Goal: Task Accomplishment & Management: Manage account settings

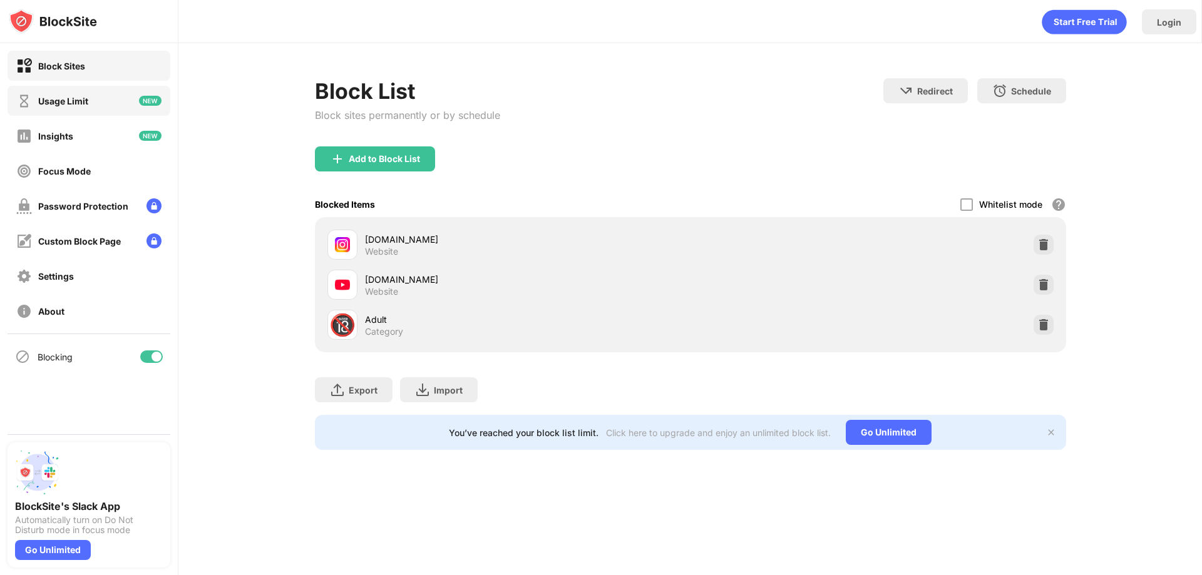
click at [93, 100] on div "Usage Limit" at bounding box center [89, 101] width 163 height 30
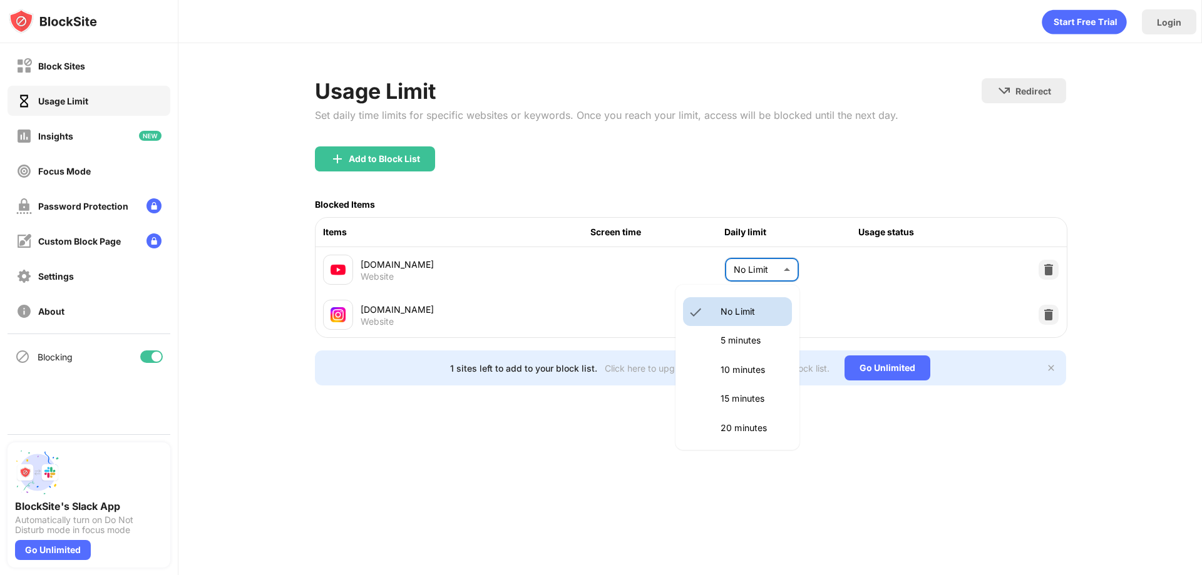
click at [759, 269] on body "Block Sites Usage Limit Insights Focus Mode Password Protection Custom Block Pa…" at bounding box center [601, 287] width 1202 height 575
click at [85, 128] on div at bounding box center [601, 287] width 1202 height 575
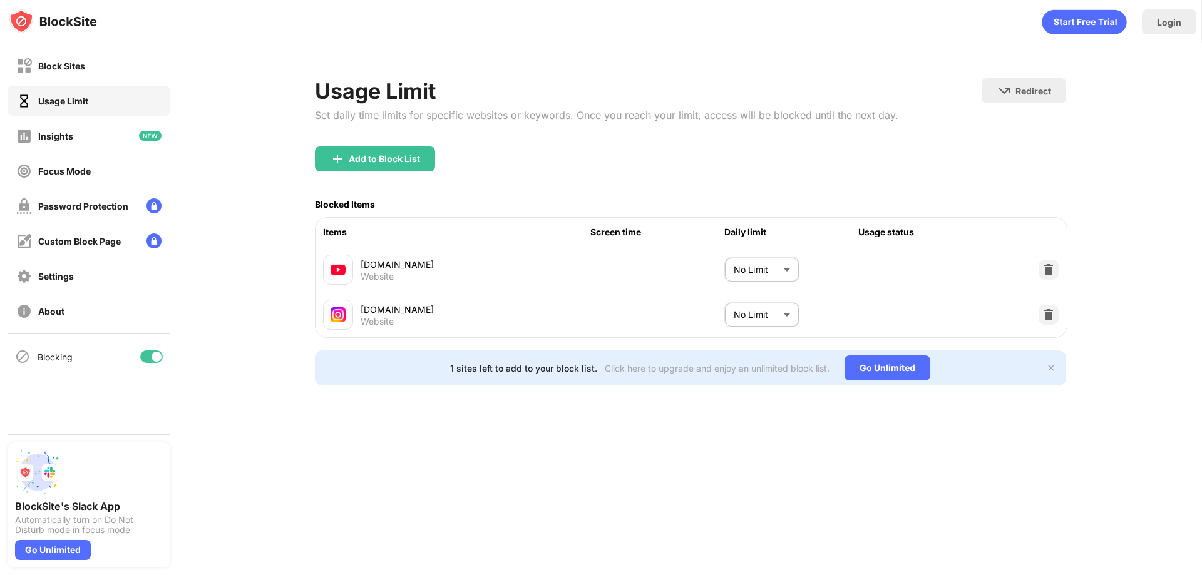
click at [92, 128] on div "Insights" at bounding box center [89, 136] width 163 height 30
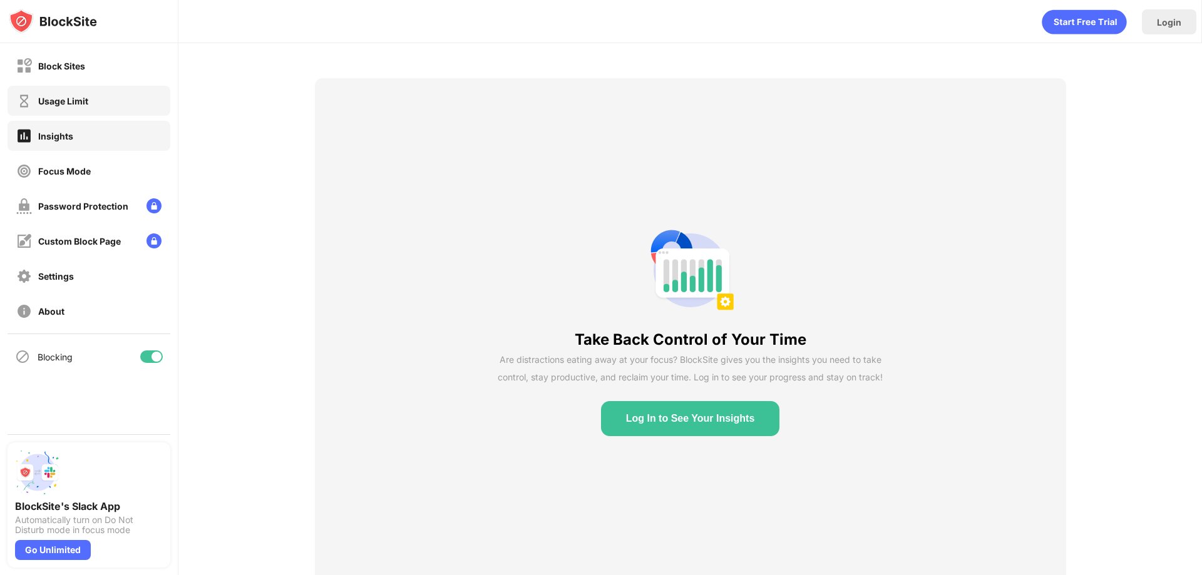
click at [64, 96] on div "Usage Limit" at bounding box center [63, 101] width 50 height 11
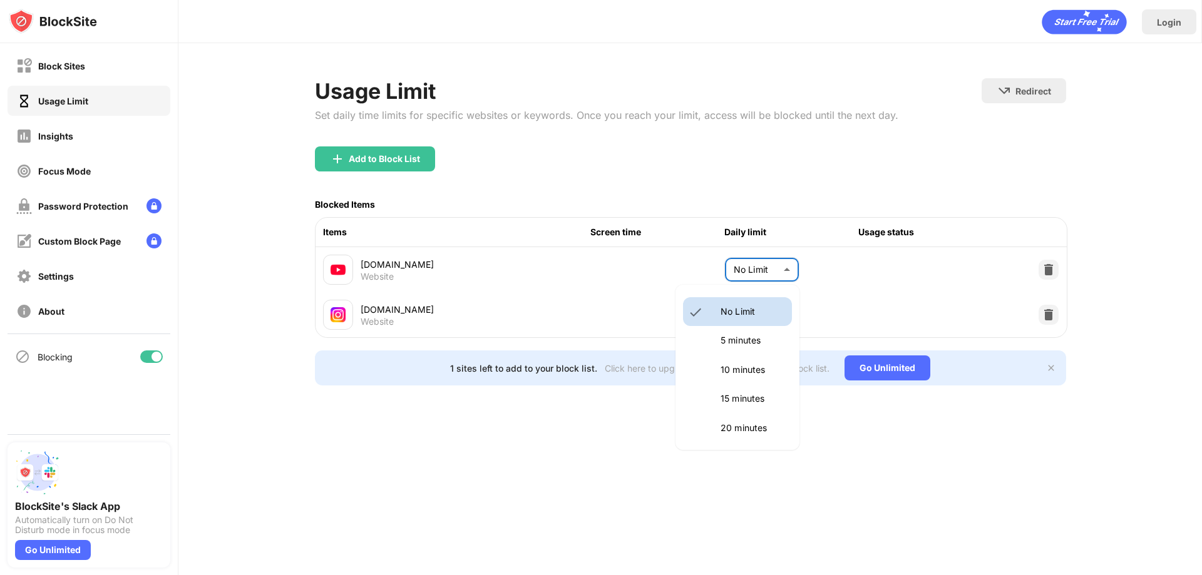
click at [780, 273] on body "Block Sites Usage Limit Insights Focus Mode Password Protection Custom Block Pa…" at bounding box center [601, 287] width 1202 height 575
click at [764, 375] on p "10 minutes" at bounding box center [753, 370] width 64 height 14
type input "**"
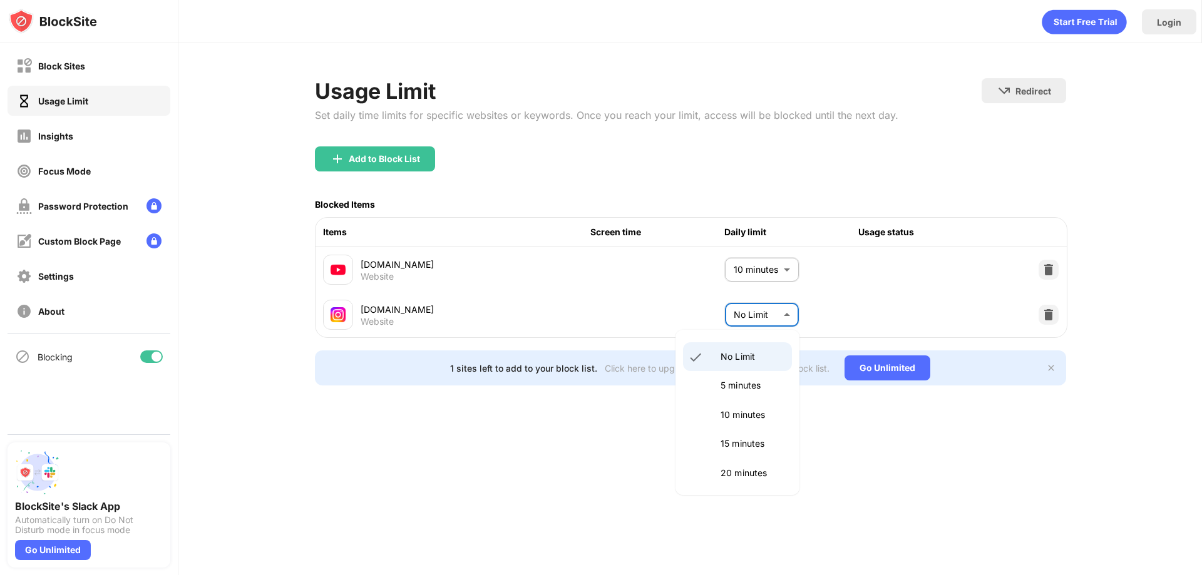
click at [765, 313] on body "Block Sites Usage Limit Insights Focus Mode Password Protection Custom Block Pa…" at bounding box center [601, 287] width 1202 height 575
click at [746, 426] on li "10 minutes" at bounding box center [737, 415] width 109 height 29
type input "**"
click at [766, 317] on body "Block Sites Usage Limit Insights Focus Mode Password Protection Custom Block Pa…" at bounding box center [601, 287] width 1202 height 575
click at [151, 341] on div at bounding box center [601, 287] width 1202 height 575
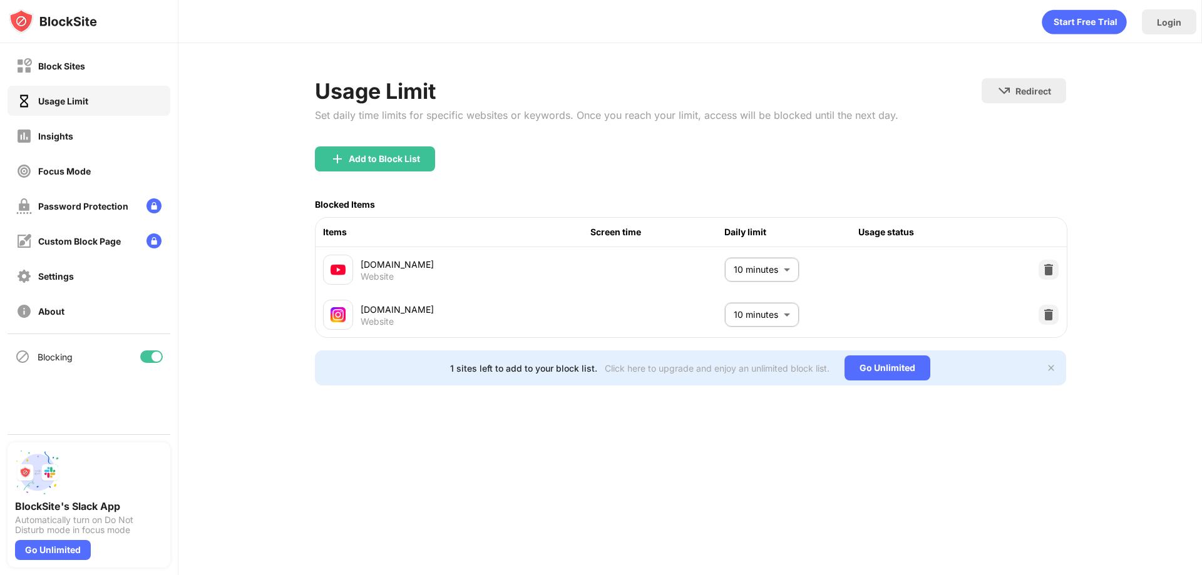
click at [146, 356] on div at bounding box center [151, 357] width 23 height 13
click at [150, 357] on div at bounding box center [146, 357] width 10 height 10
click at [103, 215] on div "Password Protection" at bounding box center [89, 206] width 163 height 30
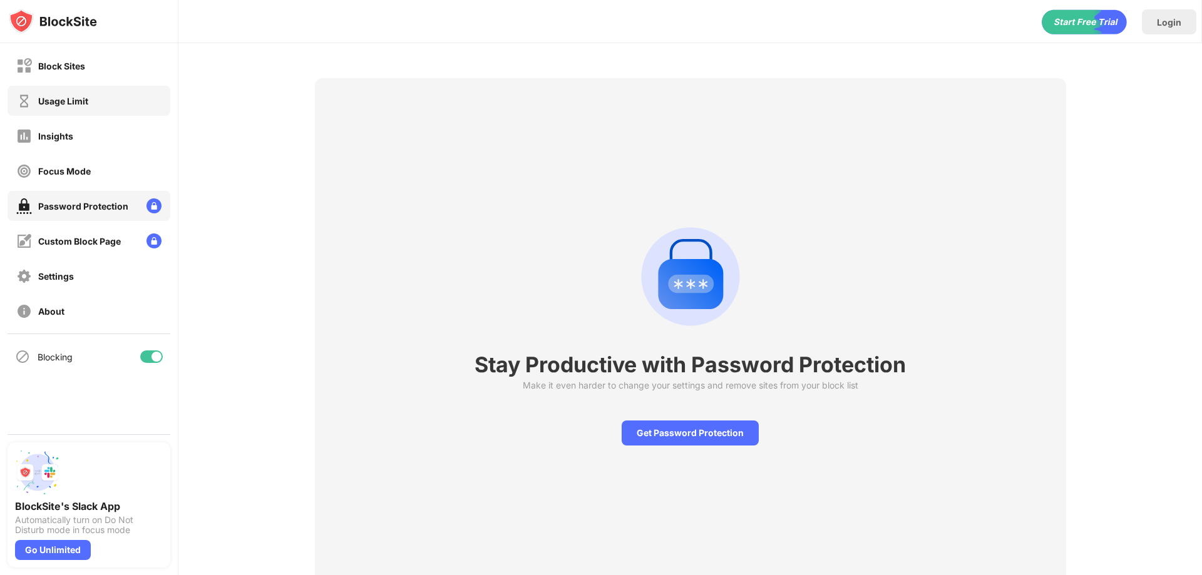
click at [64, 88] on div "Usage Limit" at bounding box center [89, 101] width 163 height 30
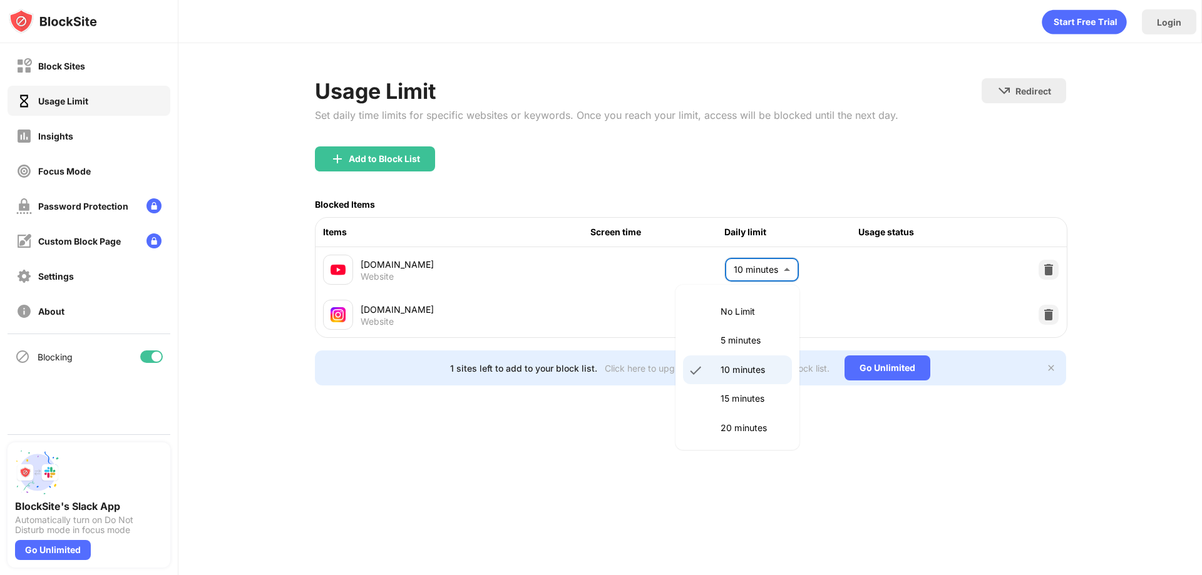
click at [778, 264] on body "Block Sites Usage Limit Insights Focus Mode Password Protection Custom Block Pa…" at bounding box center [601, 287] width 1202 height 575
click at [750, 308] on p "No Limit" at bounding box center [753, 312] width 64 height 14
type input "********"
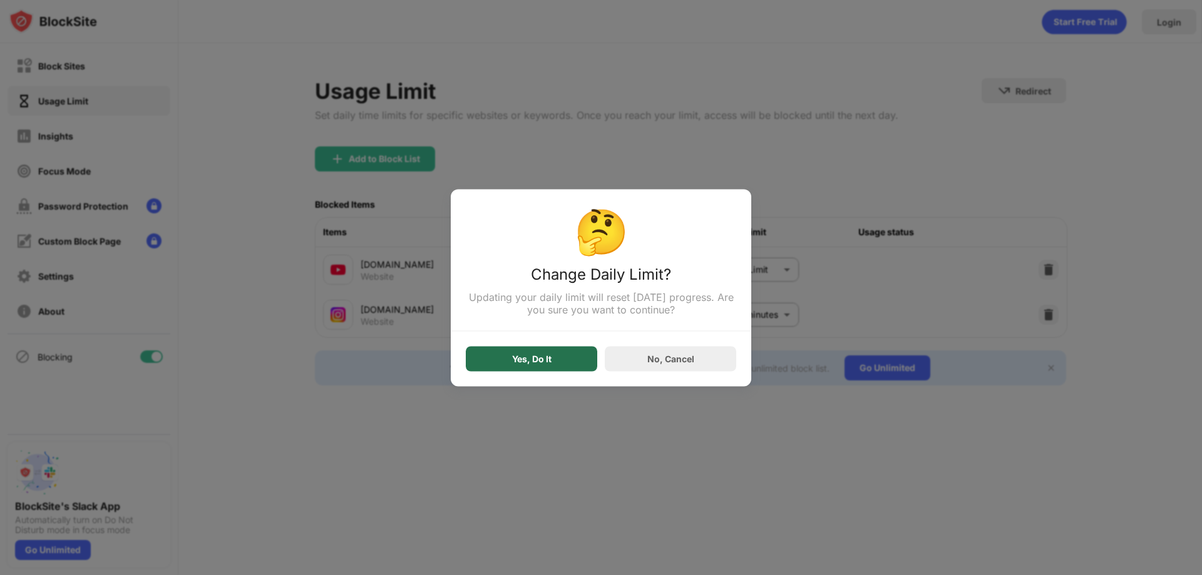
click at [581, 367] on div "Yes, Do It" at bounding box center [531, 358] width 131 height 25
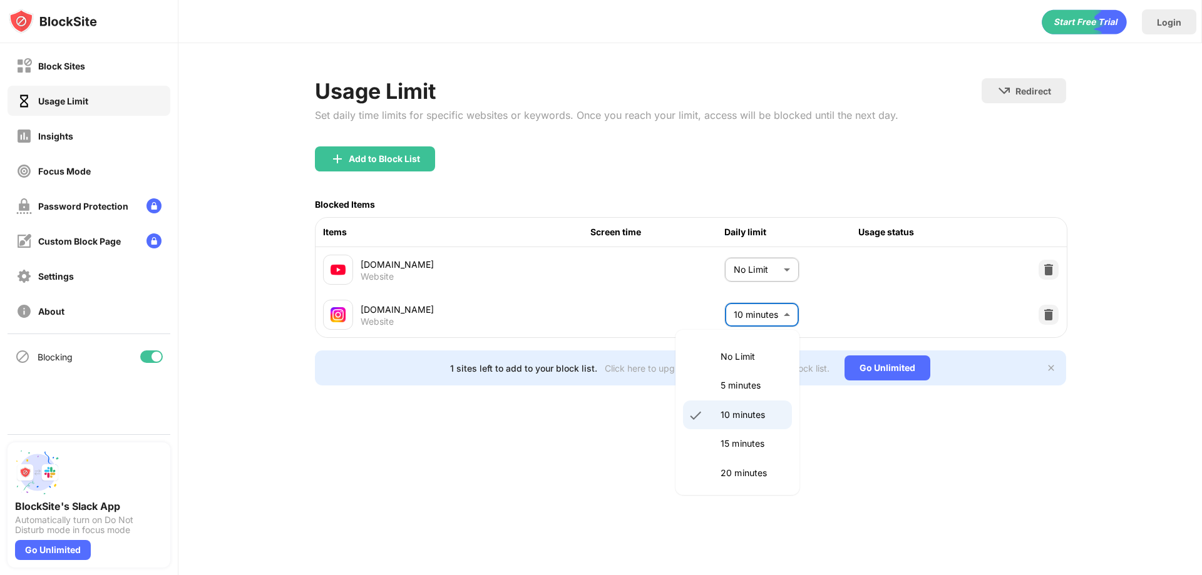
click at [766, 309] on body "Block Sites Usage Limit Insights Focus Mode Password Protection Custom Block Pa…" at bounding box center [601, 287] width 1202 height 575
click at [690, 366] on li "No Limit" at bounding box center [737, 356] width 109 height 29
type input "********"
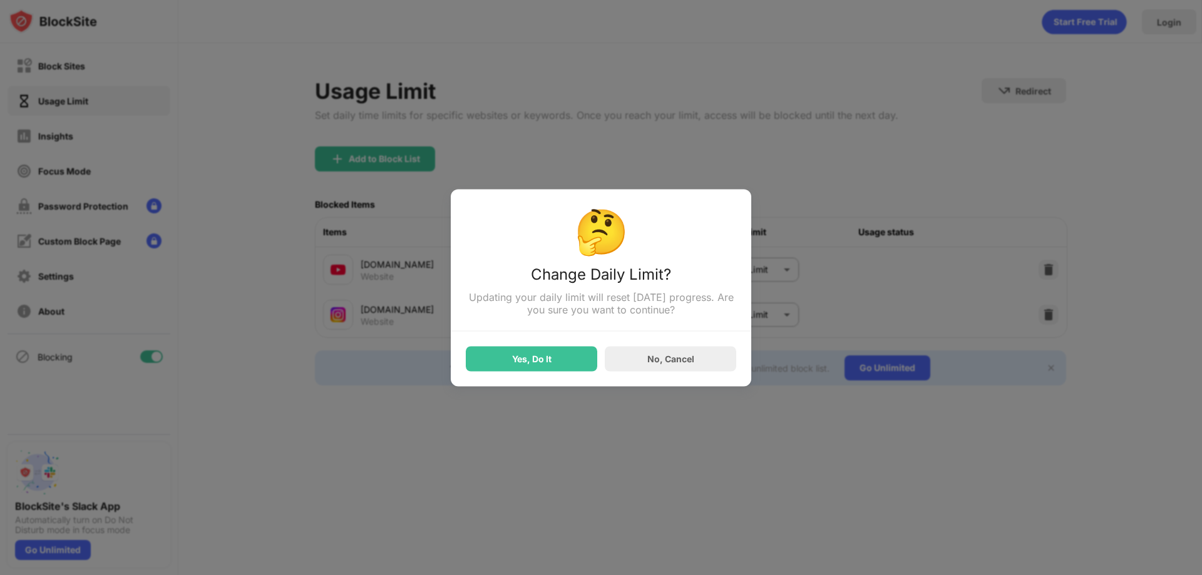
click at [545, 380] on div "🤔 Change Daily Limit? Updating your daily limit will reset [DATE] progress. Are…" at bounding box center [601, 287] width 300 height 197
click at [547, 364] on div "Yes, Do It" at bounding box center [531, 359] width 39 height 10
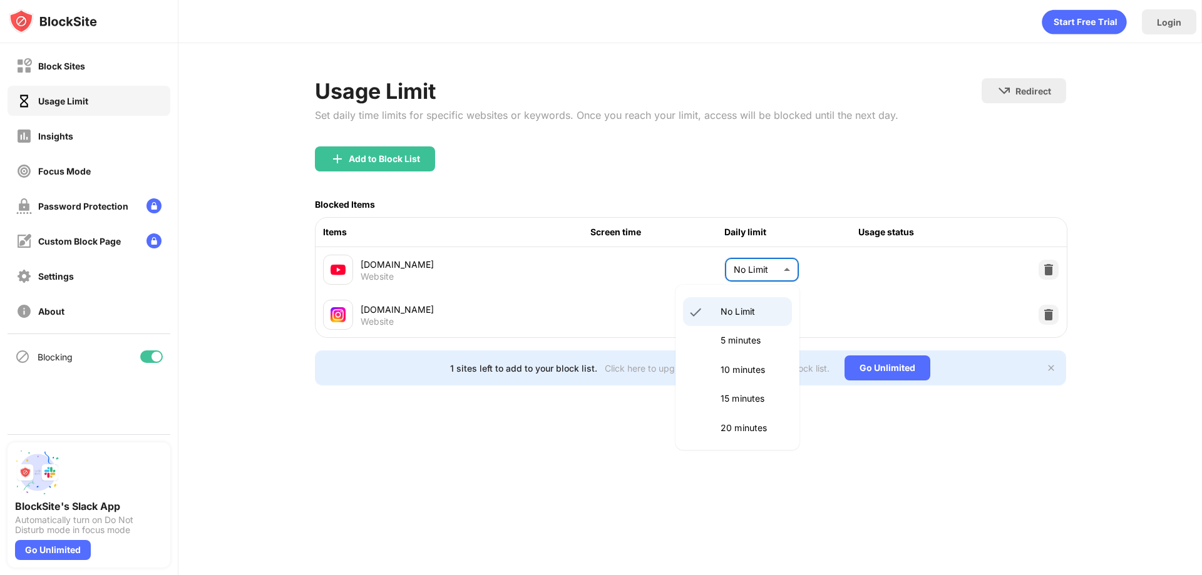
click at [752, 271] on body "Block Sites Usage Limit Insights Focus Mode Password Protection Custom Block Pa…" at bounding box center [601, 287] width 1202 height 575
click at [1047, 266] on div at bounding box center [601, 287] width 1202 height 575
click at [1051, 266] on img at bounding box center [1048, 270] width 13 height 13
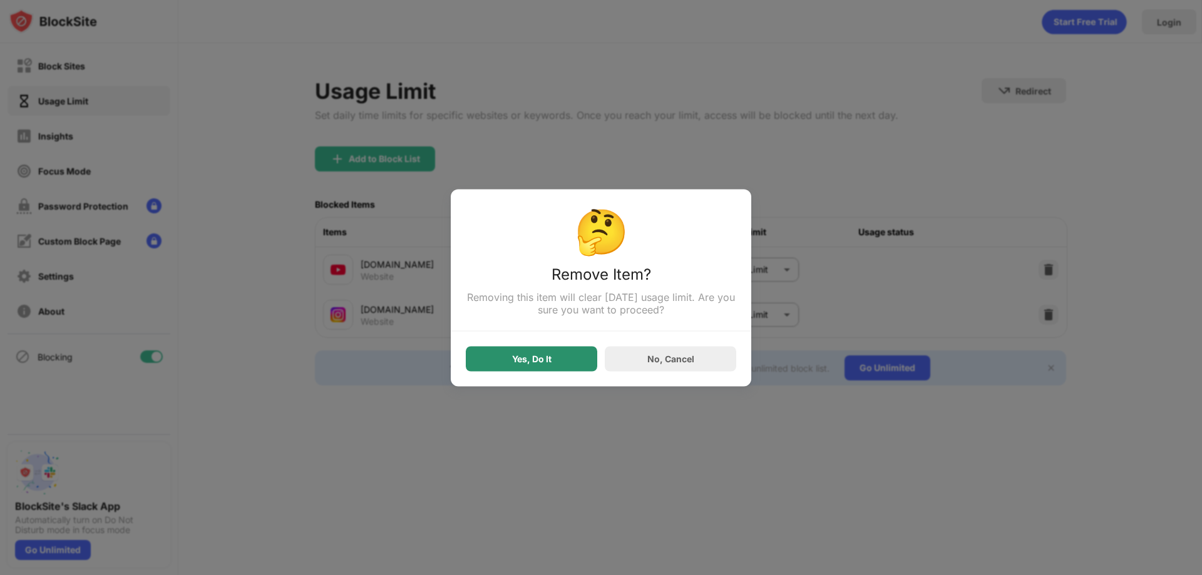
click at [578, 361] on div "Yes, Do It" at bounding box center [531, 358] width 131 height 25
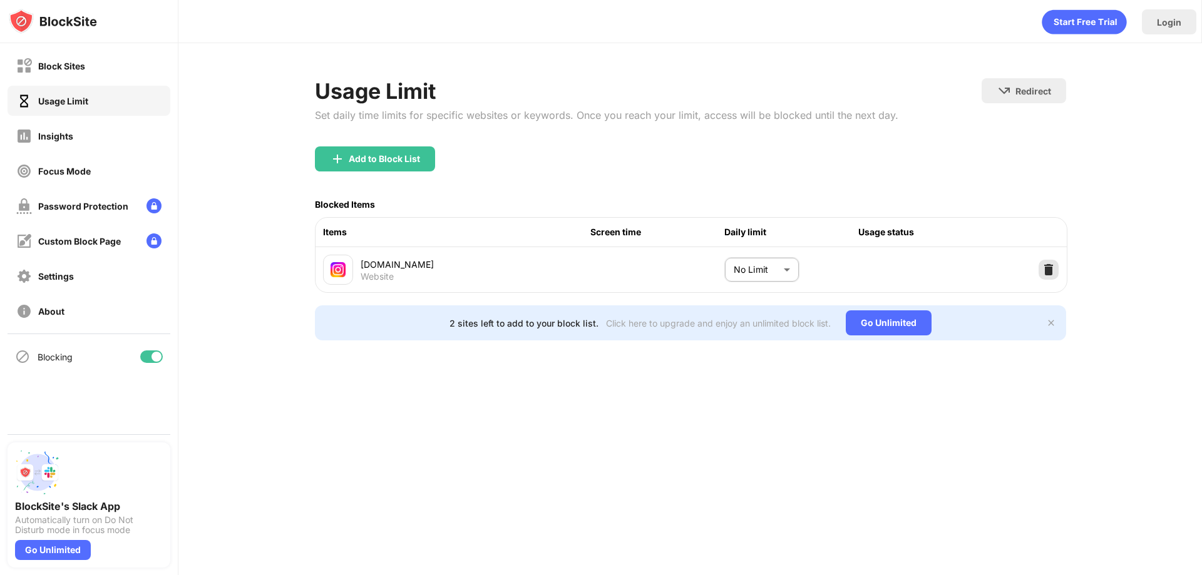
click at [1054, 270] on img at bounding box center [1048, 270] width 13 height 13
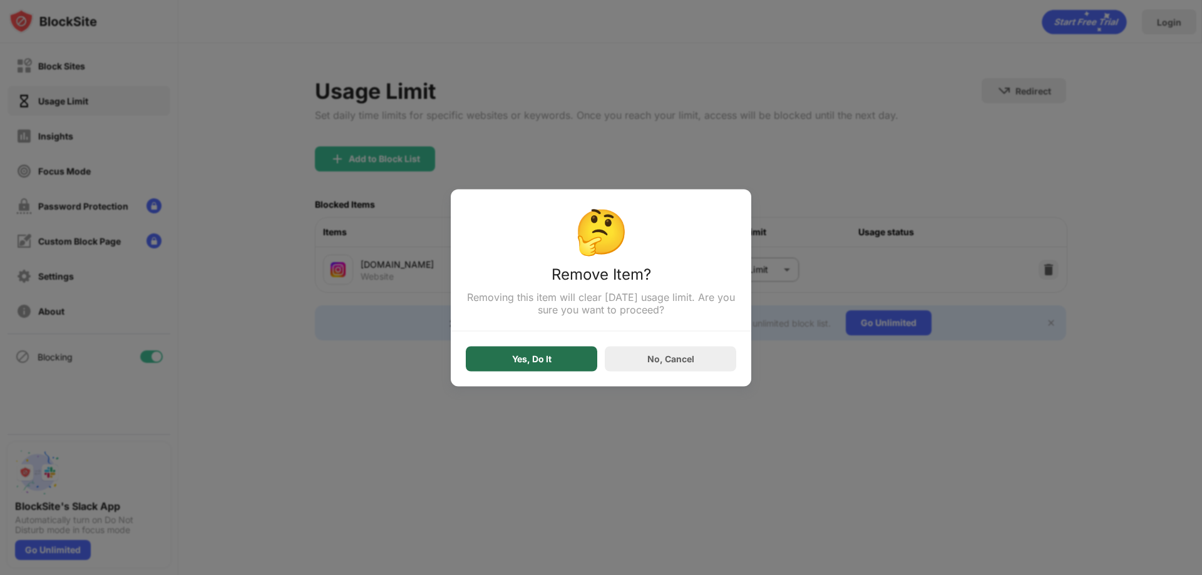
click at [563, 370] on div "Yes, Do It" at bounding box center [531, 358] width 131 height 25
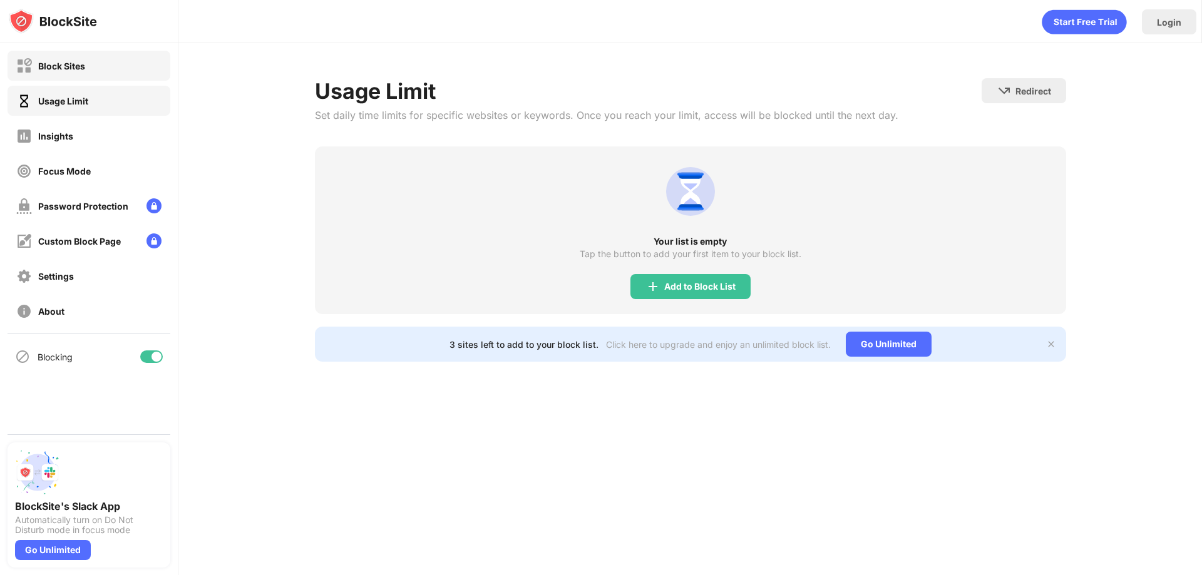
click at [66, 61] on div "Block Sites" at bounding box center [61, 66] width 47 height 11
